Goal: Task Accomplishment & Management: Complete application form

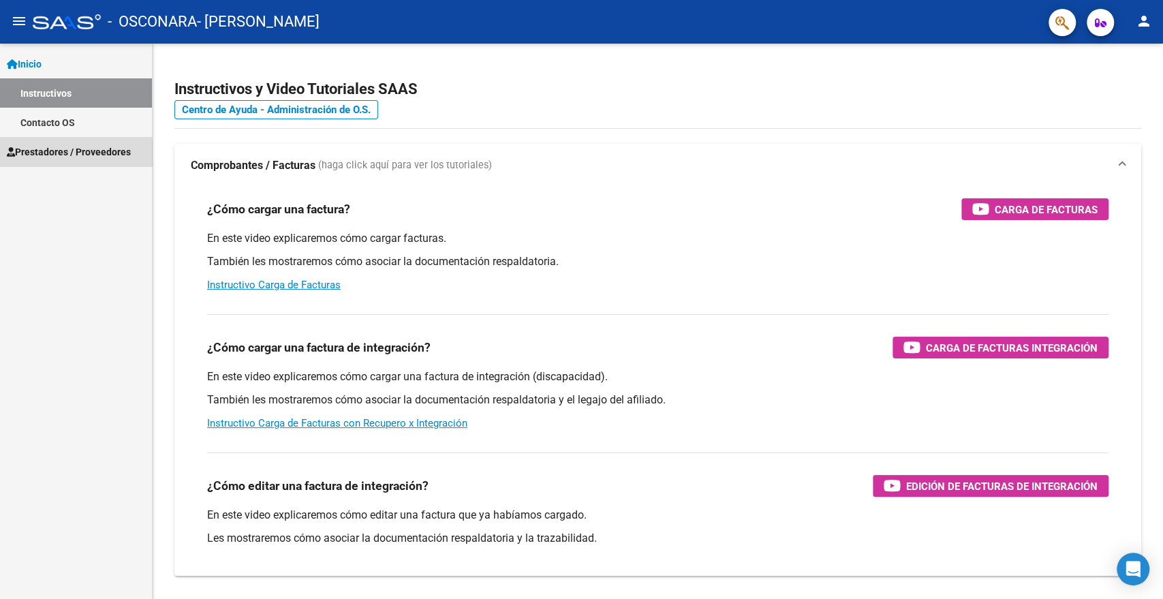
click at [44, 157] on span "Prestadores / Proveedores" at bounding box center [69, 151] width 124 height 15
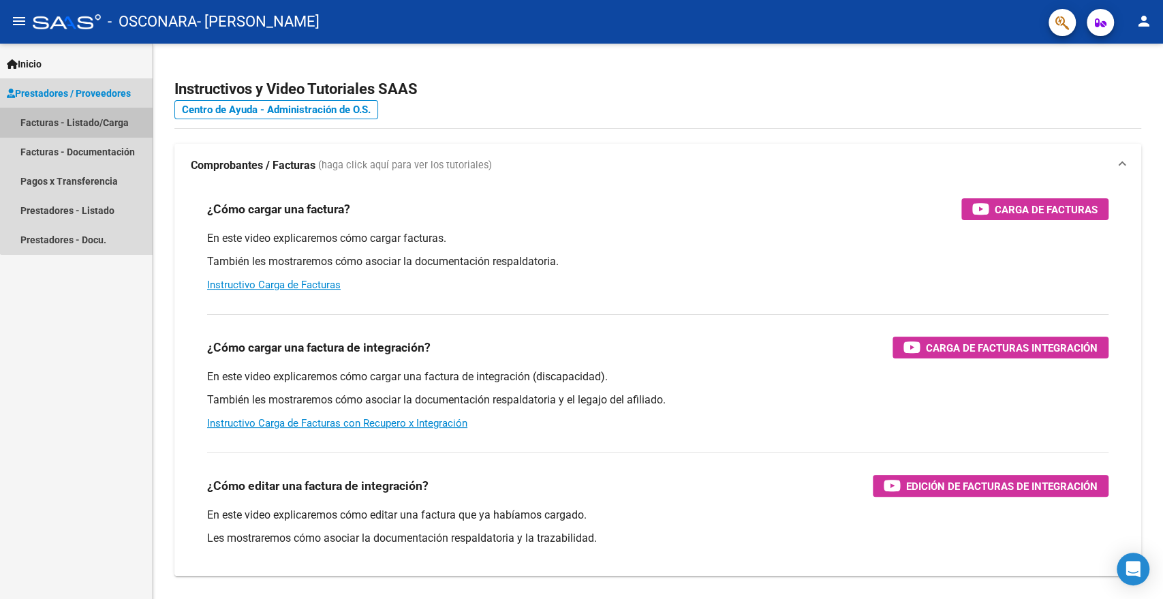
click at [82, 120] on link "Facturas - Listado/Carga" at bounding box center [76, 122] width 152 height 29
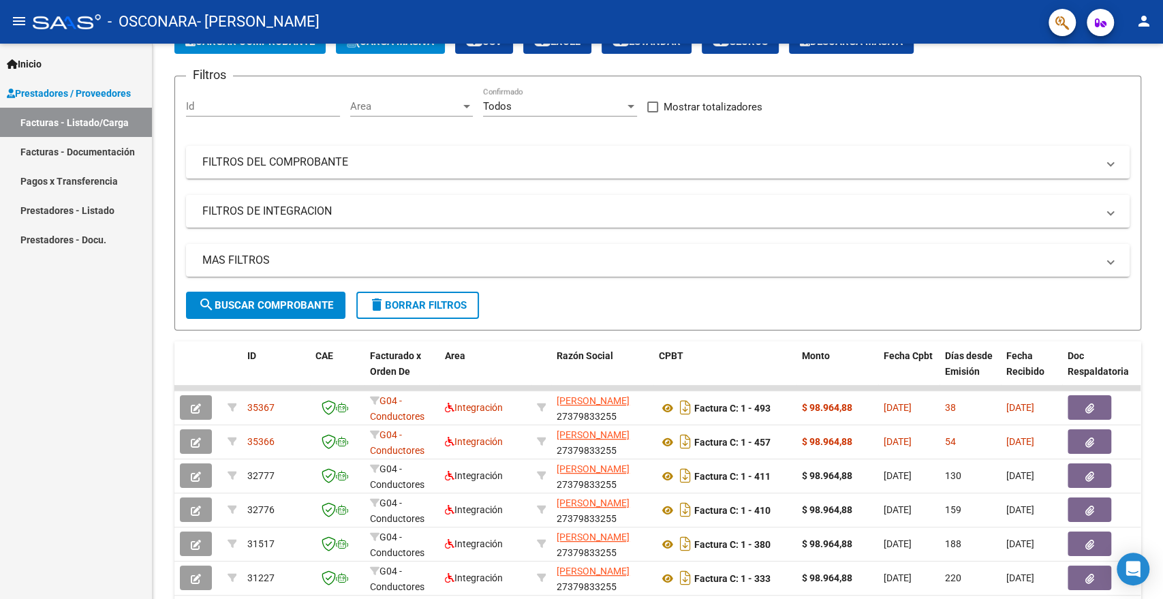
scroll to position [9, 0]
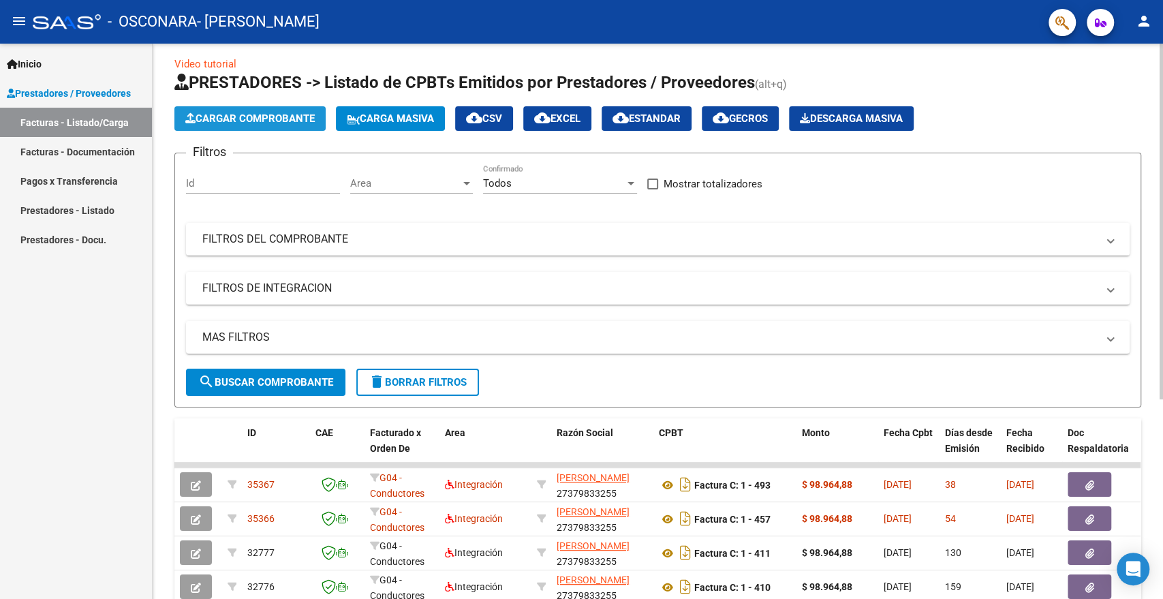
click at [263, 115] on span "Cargar Comprobante" at bounding box center [249, 118] width 129 height 12
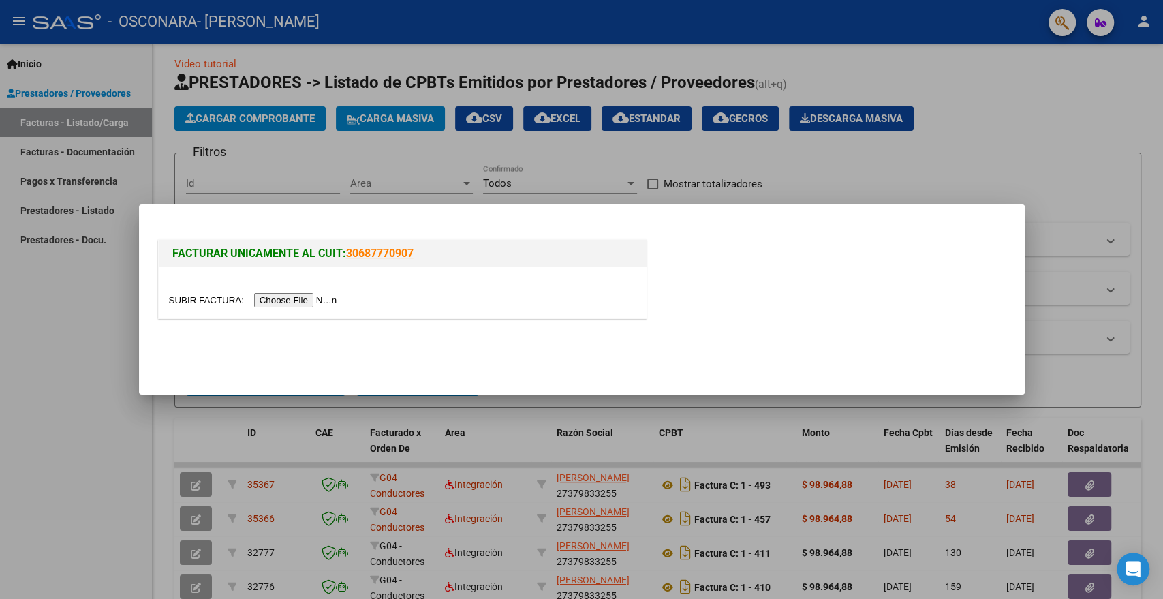
click at [300, 297] on input "file" at bounding box center [255, 300] width 172 height 14
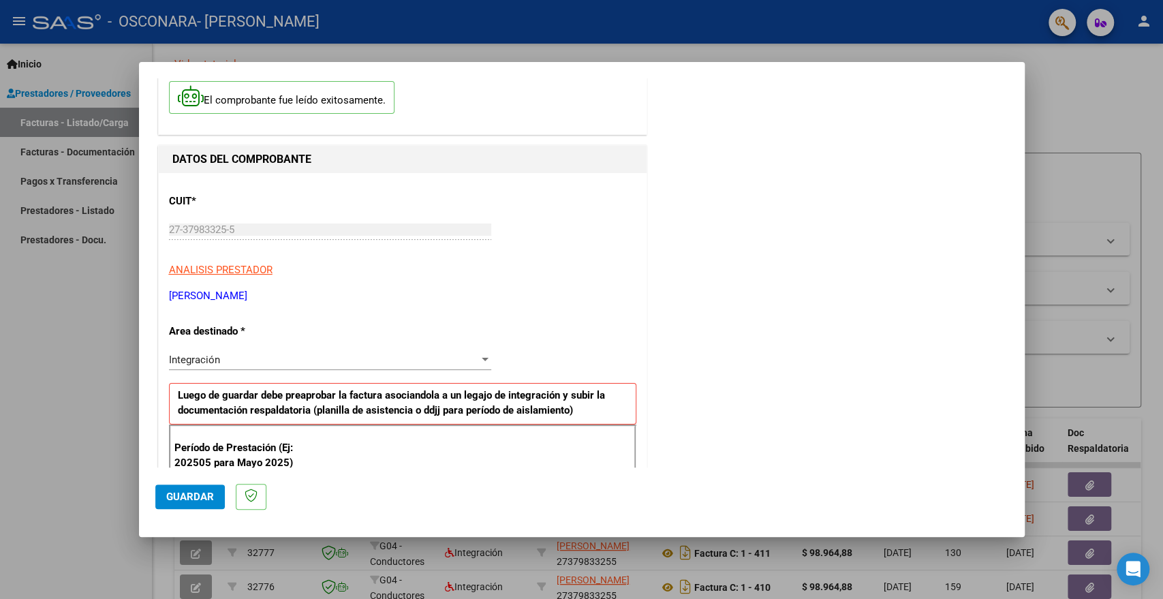
scroll to position [151, 0]
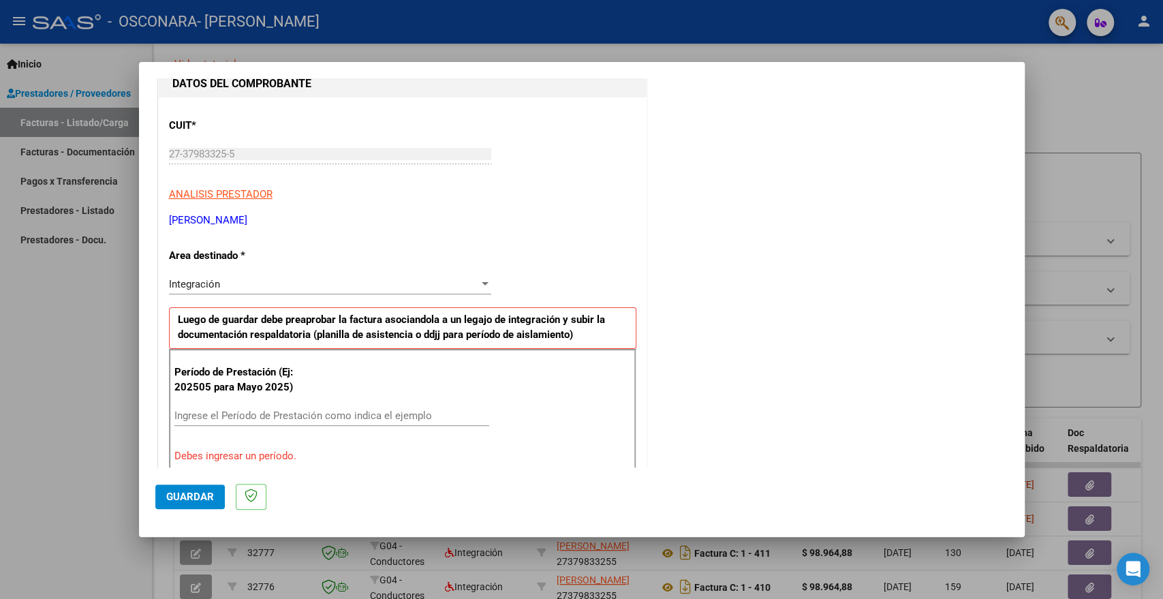
click at [380, 410] on input "Ingrese el Período de Prestación como indica el ejemplo" at bounding box center [331, 416] width 315 height 12
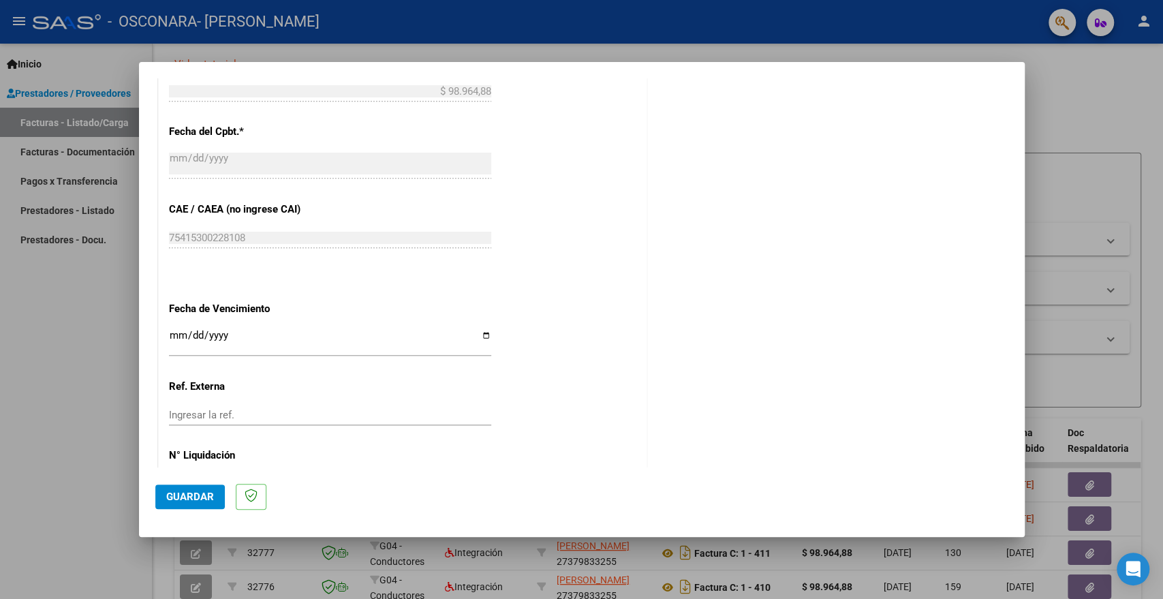
scroll to position [808, 0]
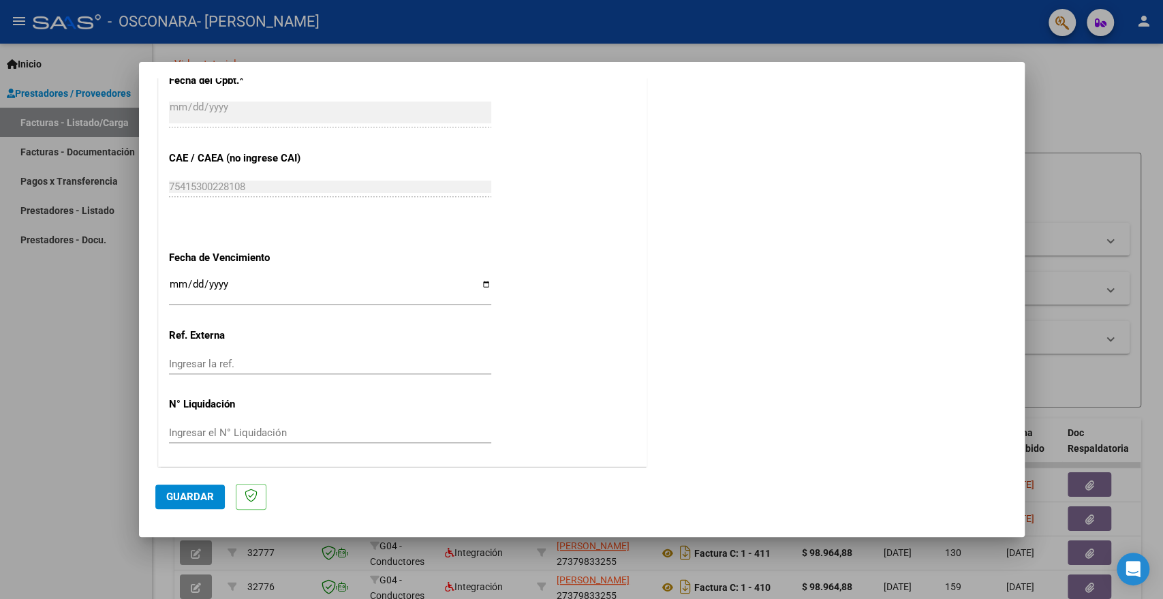
type input "202509"
click at [191, 495] on span "Guardar" at bounding box center [190, 497] width 48 height 12
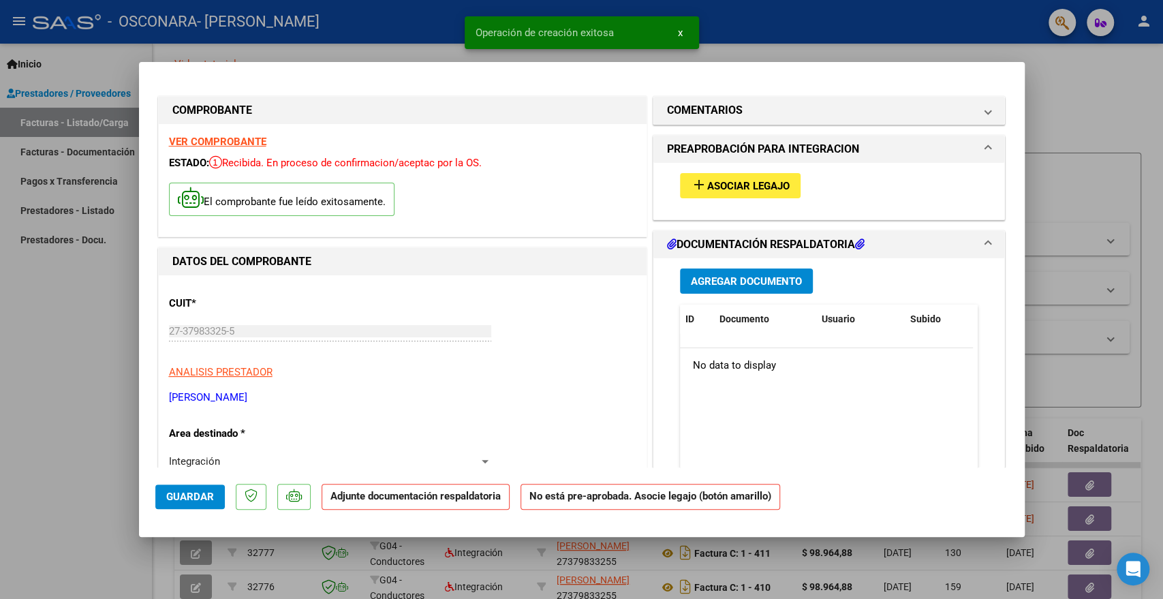
click at [778, 187] on span "Asociar Legajo" at bounding box center [748, 186] width 82 height 12
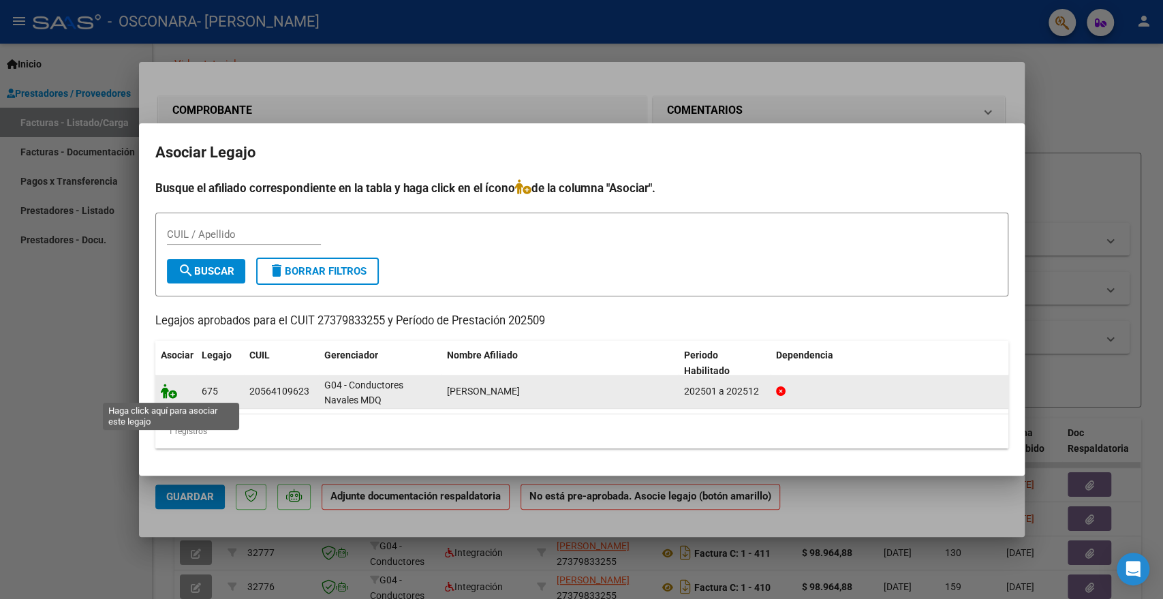
click at [167, 397] on icon at bounding box center [169, 391] width 16 height 15
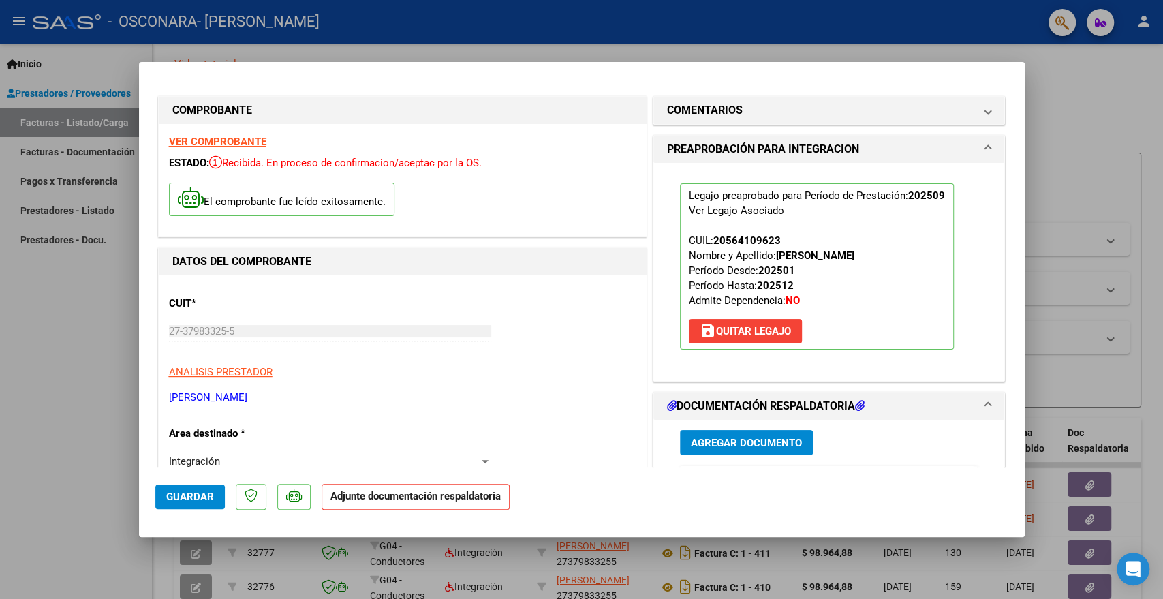
click at [760, 450] on button "Agregar Documento" at bounding box center [746, 442] width 133 height 25
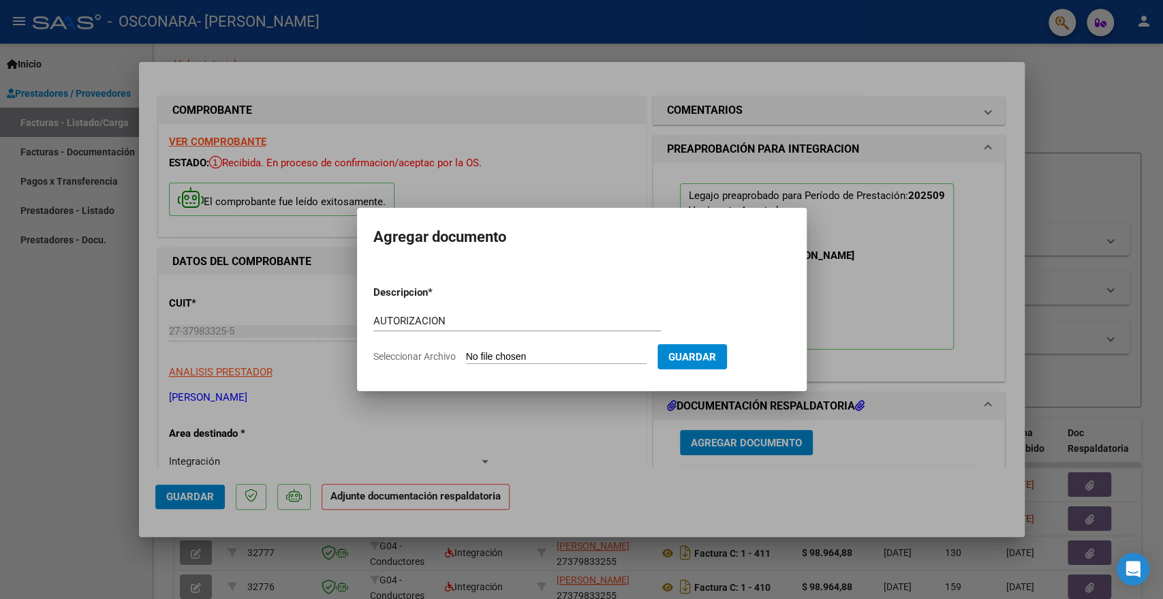
click at [600, 358] on input "Seleccionar Archivo" at bounding box center [556, 357] width 181 height 13
drag, startPoint x: 463, startPoint y: 316, endPoint x: 327, endPoint y: 319, distance: 135.7
click at [327, 319] on div "COMPROBANTE VER COMPROBANTE ESTADO: Recibida. En proceso de confirmacion/acepta…" at bounding box center [581, 299] width 1163 height 599
type input "ASISTENCIA"
click at [500, 357] on input "Seleccionar Archivo" at bounding box center [556, 357] width 181 height 13
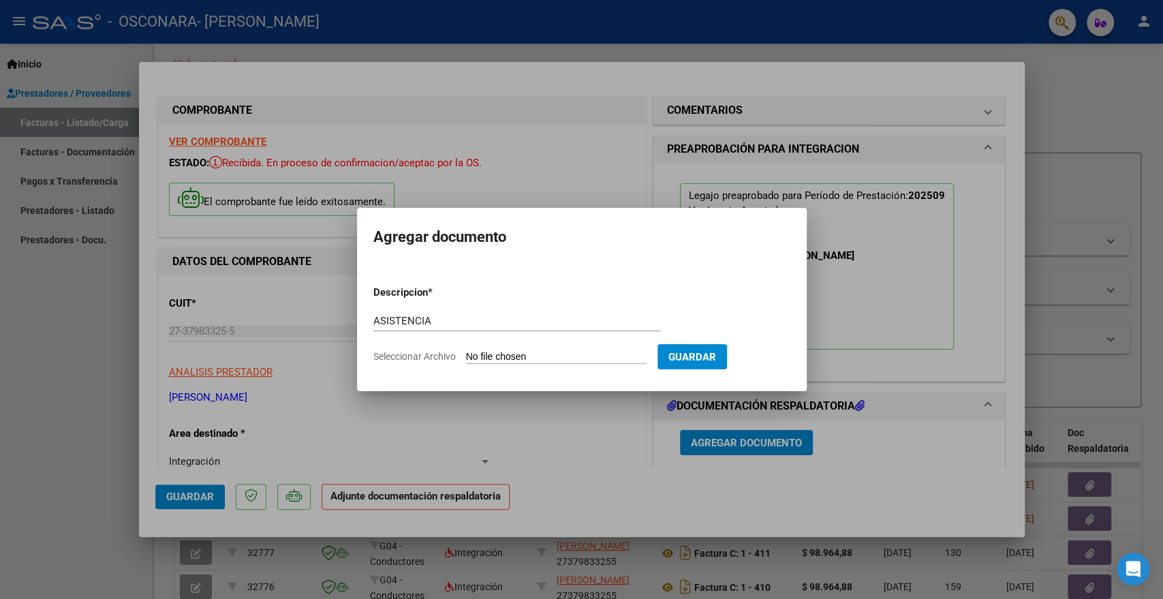
type input "C:\fakepath\ASISTENCIA [DATE] VALDES - PSICOLOGIA.jpeg"
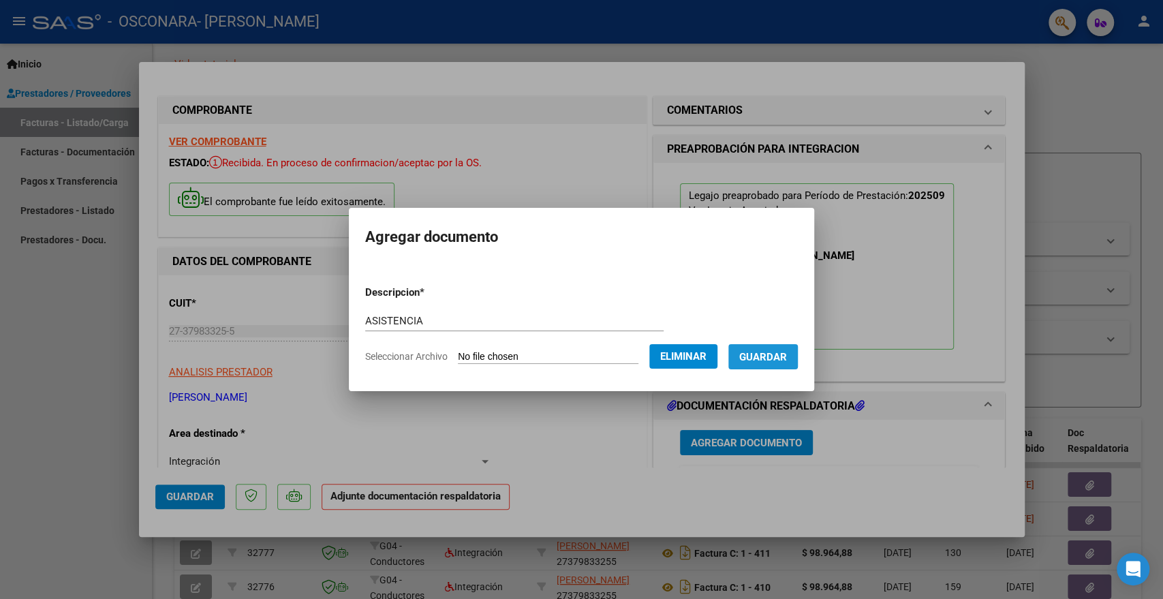
click at [786, 353] on span "Guardar" at bounding box center [763, 357] width 48 height 12
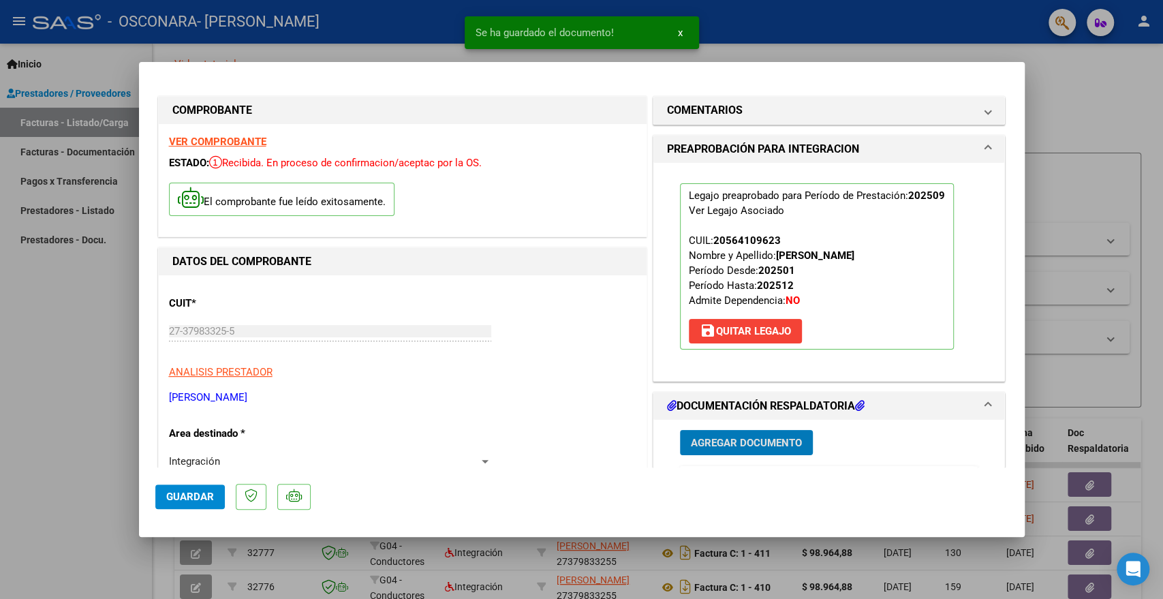
click at [197, 502] on span "Guardar" at bounding box center [190, 497] width 48 height 12
click at [1111, 129] on div at bounding box center [581, 299] width 1163 height 599
type input "$ 0,00"
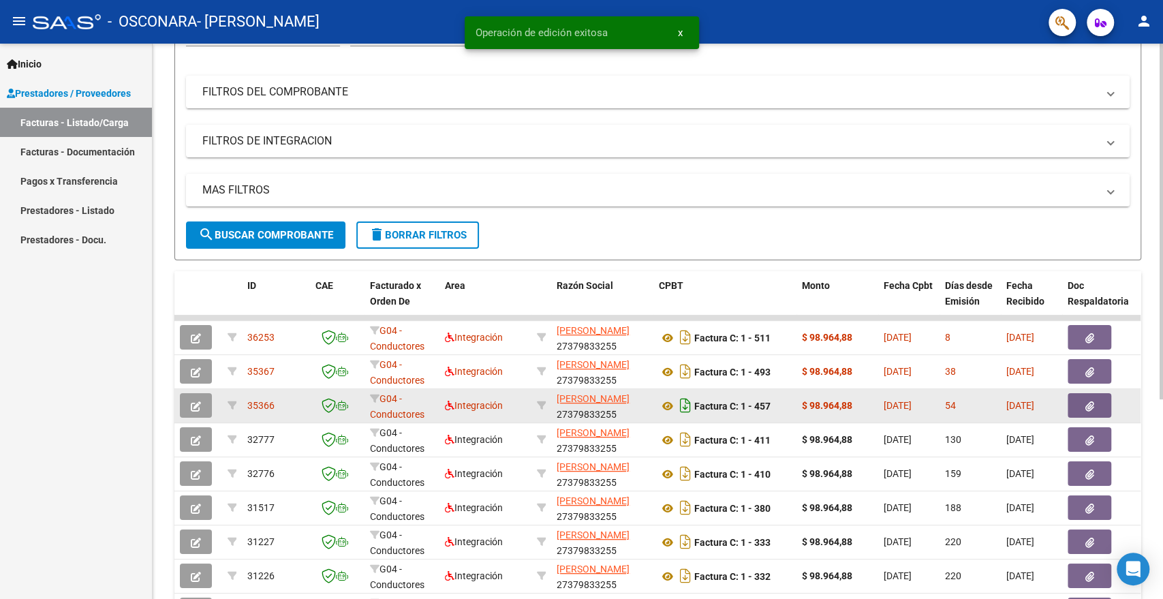
scroll to position [160, 0]
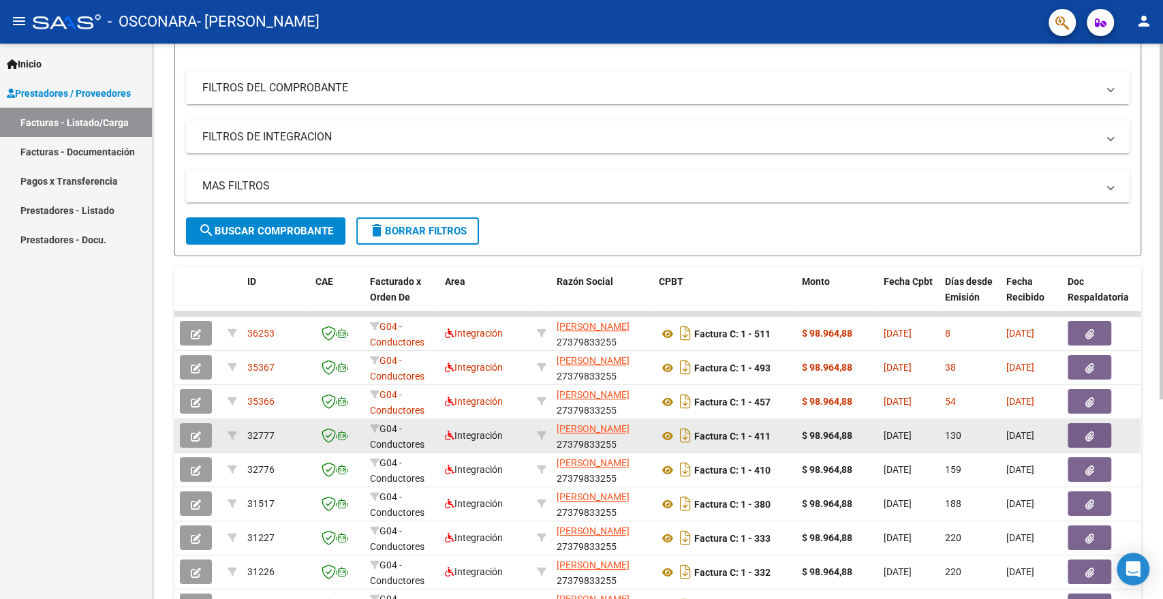
click at [198, 433] on icon "button" at bounding box center [196, 436] width 10 height 10
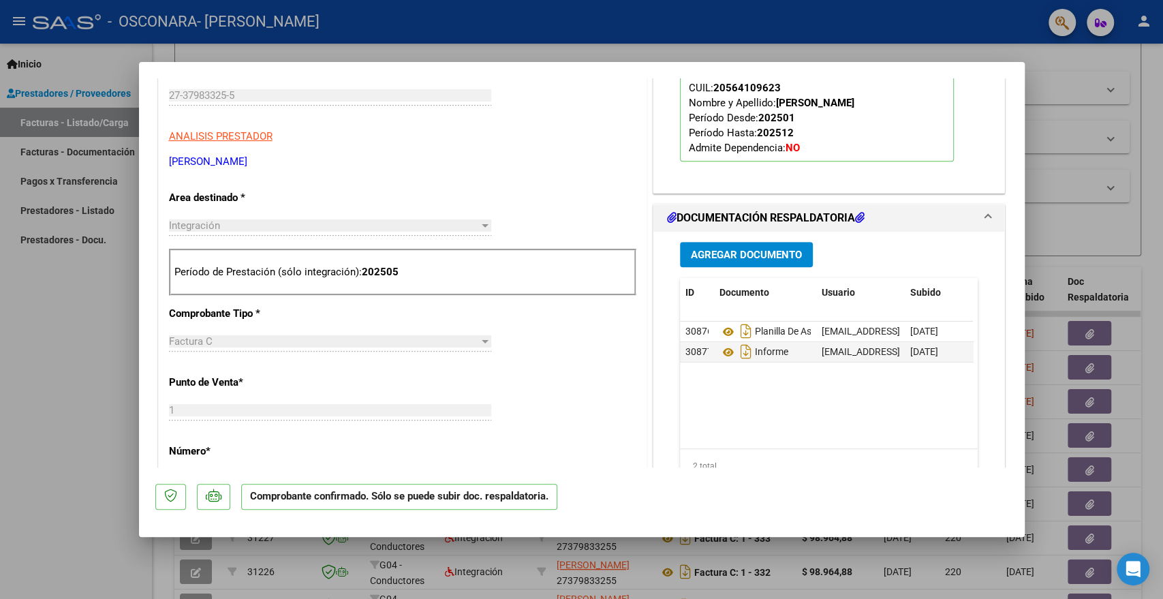
scroll to position [454, 0]
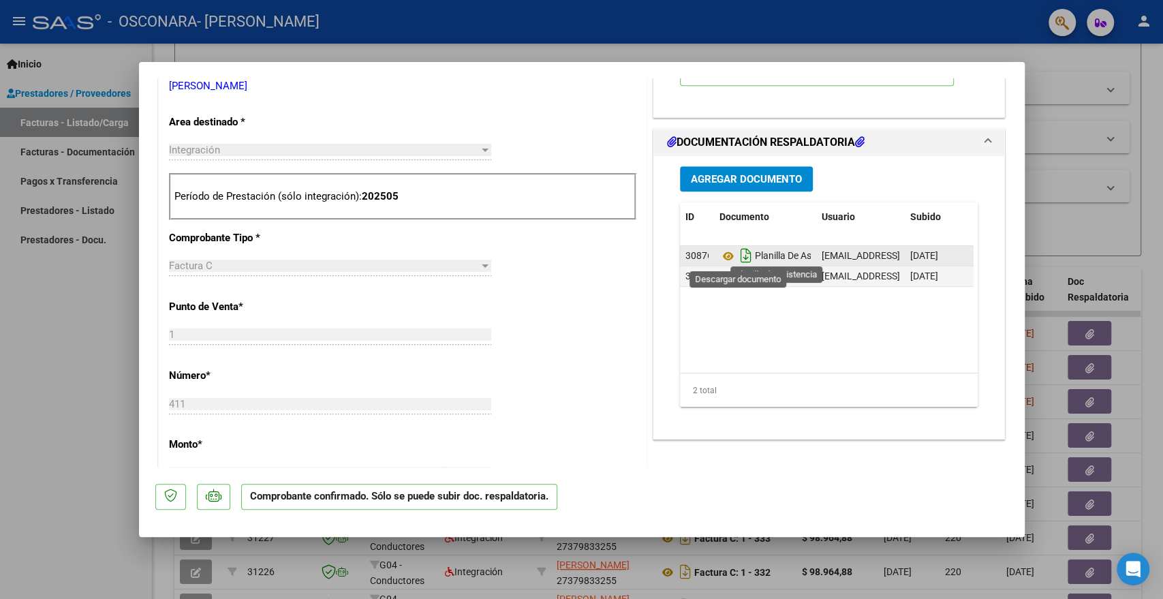
click at [741, 257] on icon "Descargar documento" at bounding box center [746, 256] width 18 height 22
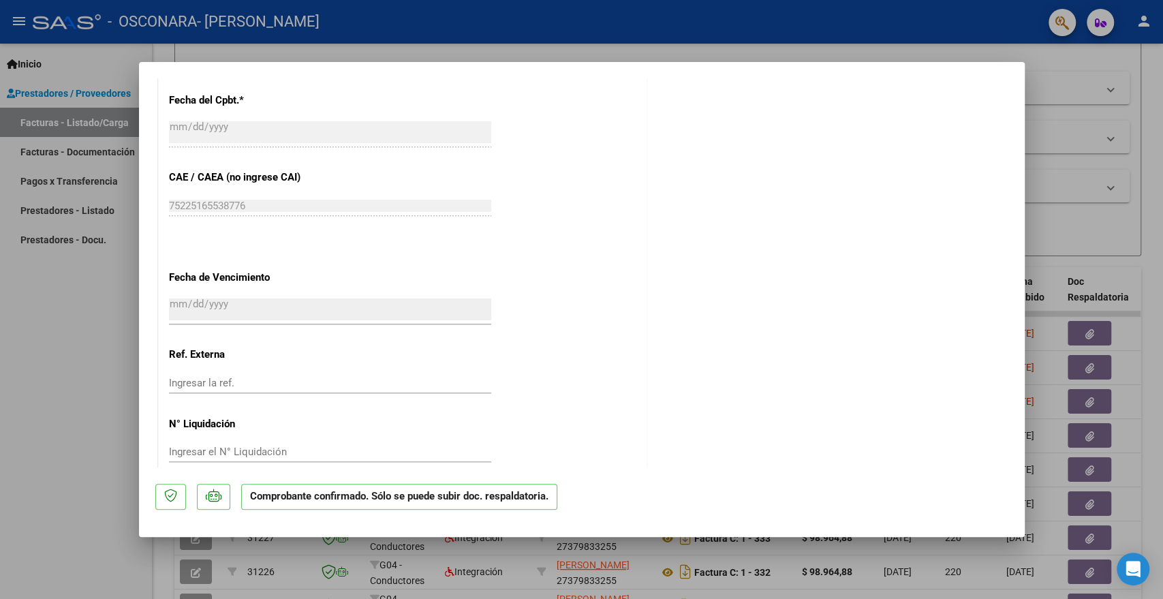
scroll to position [887, 0]
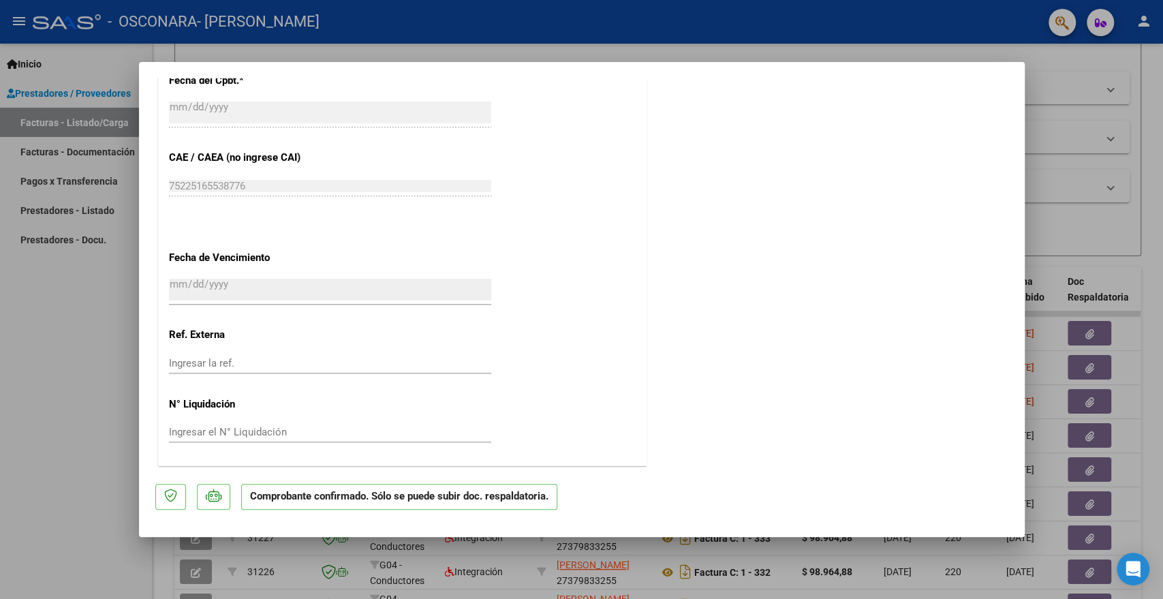
click at [34, 402] on div at bounding box center [581, 299] width 1163 height 599
type input "$ 0,00"
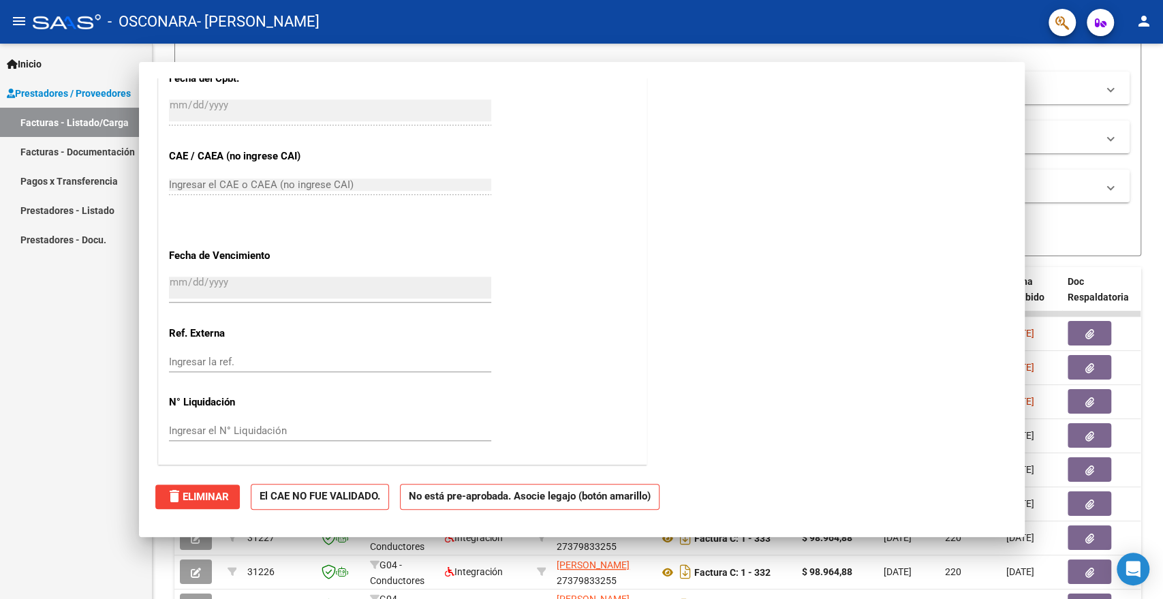
scroll to position [0, 0]
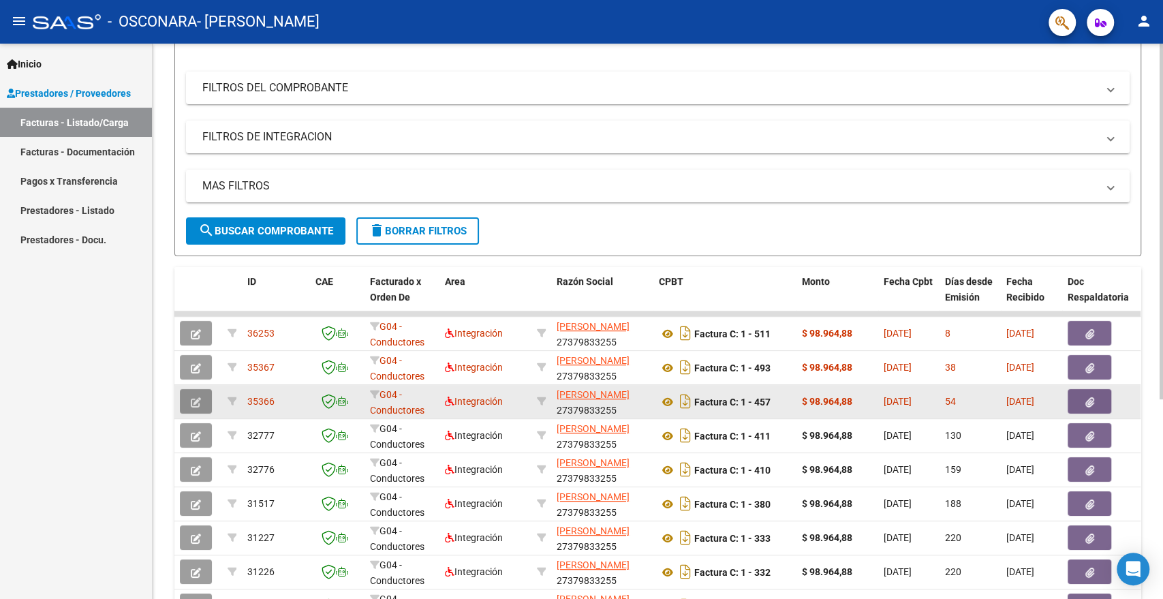
click at [207, 393] on button "button" at bounding box center [196, 401] width 32 height 25
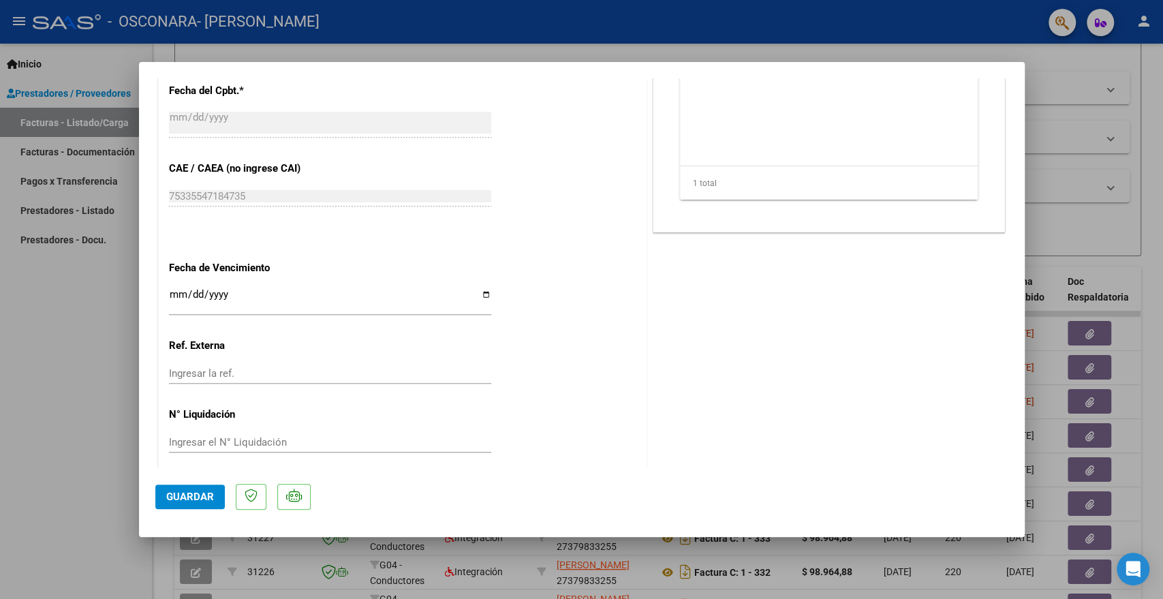
scroll to position [780, 0]
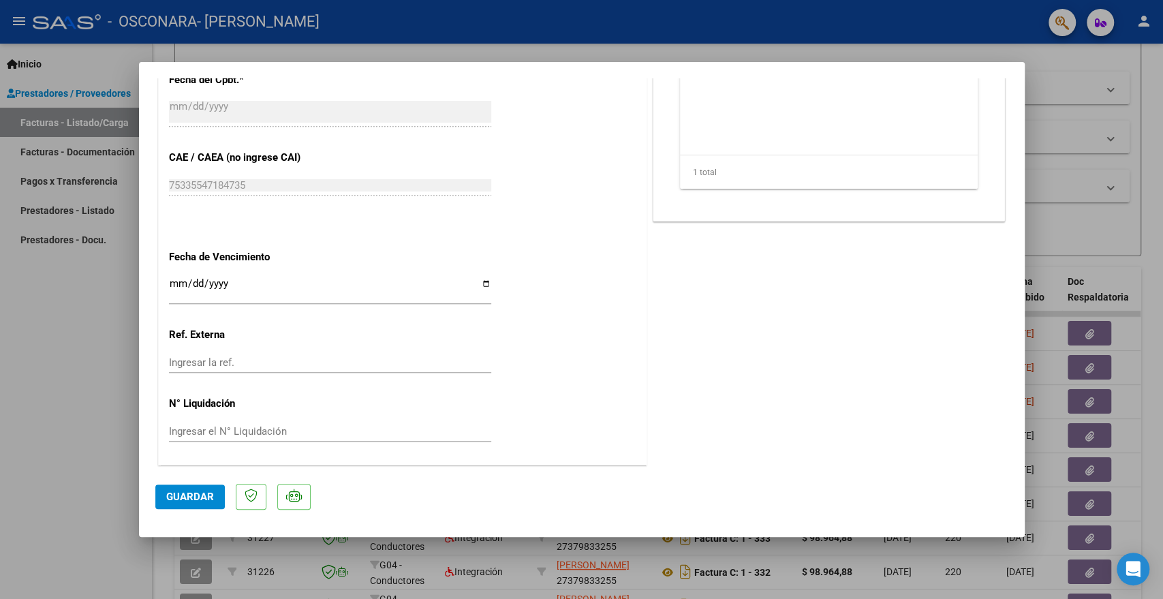
click at [114, 356] on div at bounding box center [581, 299] width 1163 height 599
type input "$ 0,00"
